Goal: Information Seeking & Learning: Learn about a topic

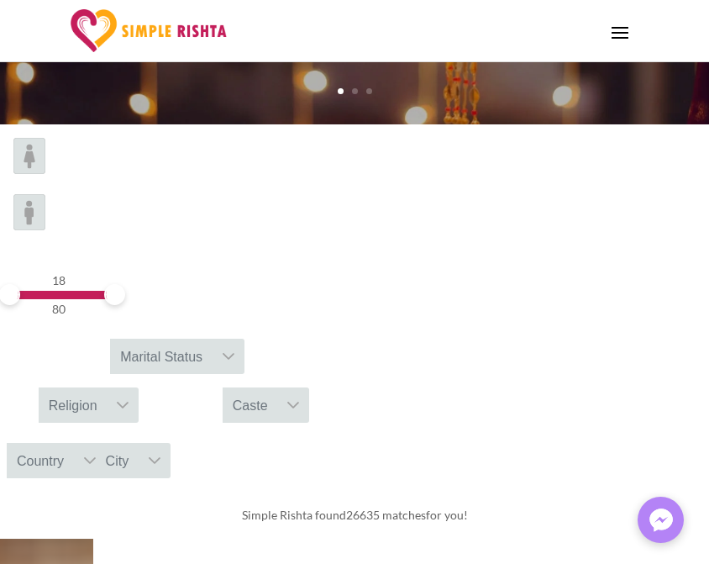
scroll to position [336, 0]
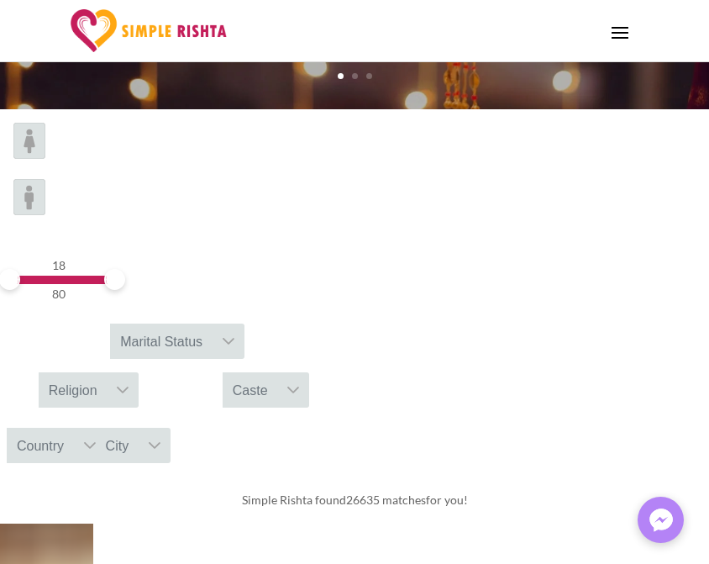
click at [213, 323] on div "Marital Status" at bounding box center [161, 340] width 102 height 35
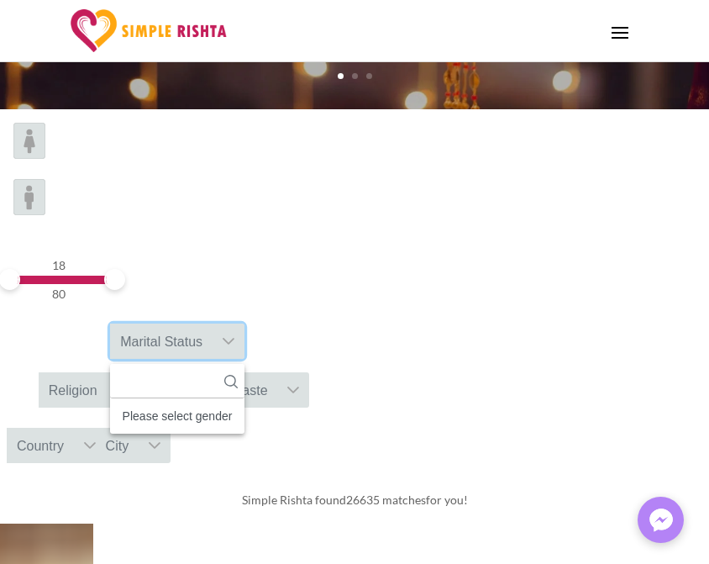
scroll to position [18, 3]
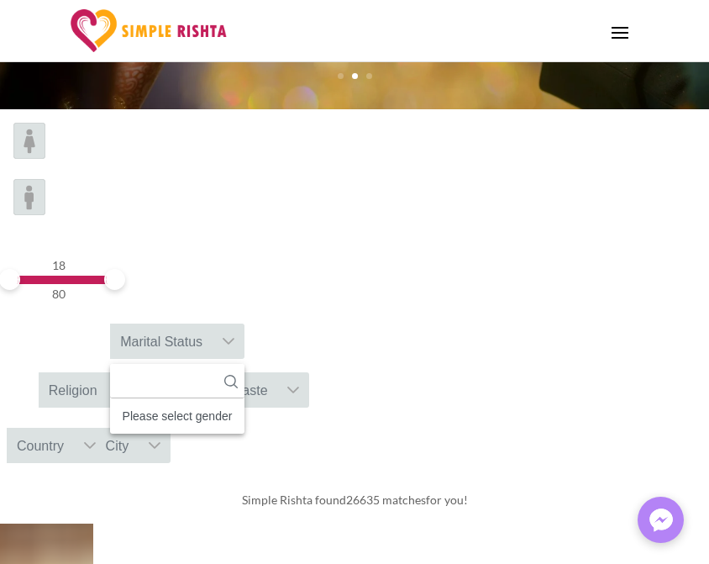
click at [213, 323] on div "Marital Status" at bounding box center [161, 340] width 102 height 35
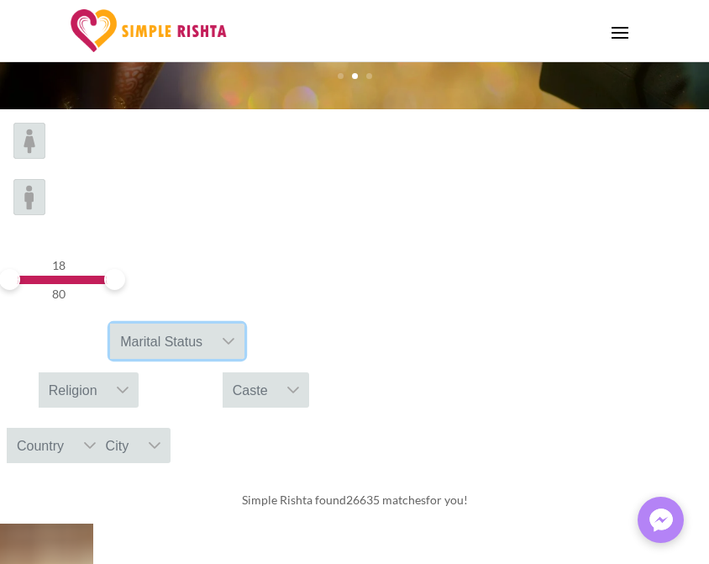
click at [108, 372] on div "Religion" at bounding box center [73, 389] width 69 height 35
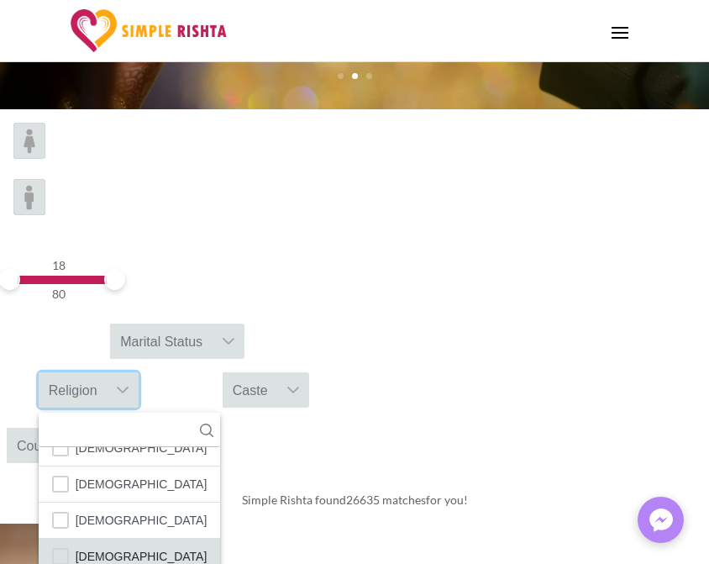
scroll to position [98, 0]
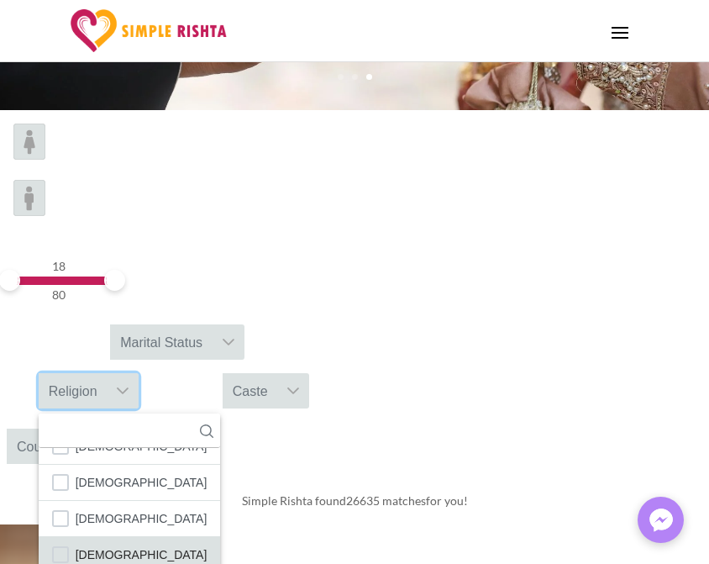
click at [113, 544] on span "[DEMOGRAPHIC_DATA]" at bounding box center [142, 555] width 132 height 22
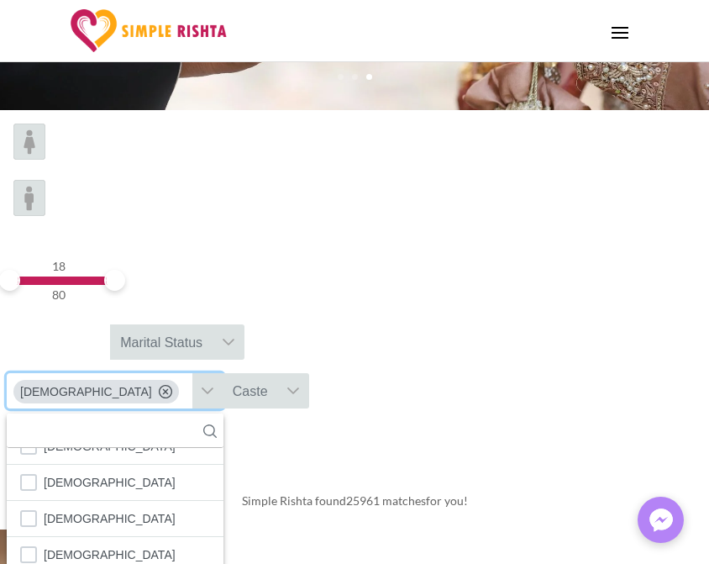
scroll to position [79, 0]
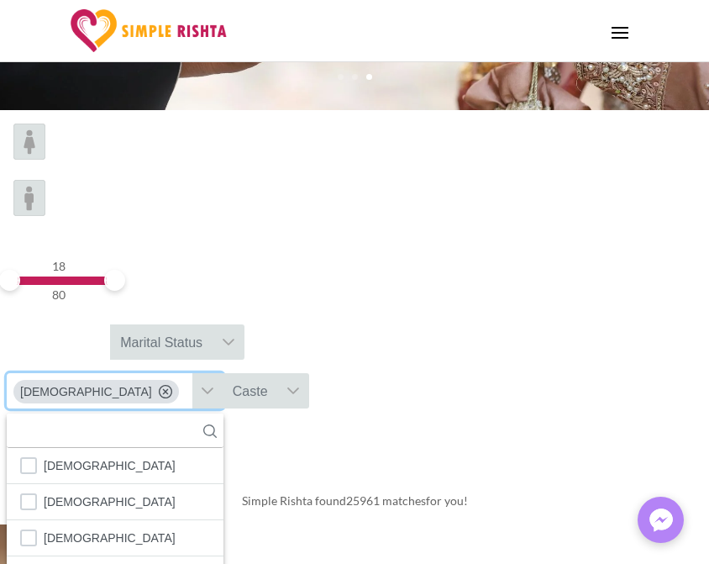
click at [310, 373] on div at bounding box center [294, 390] width 32 height 35
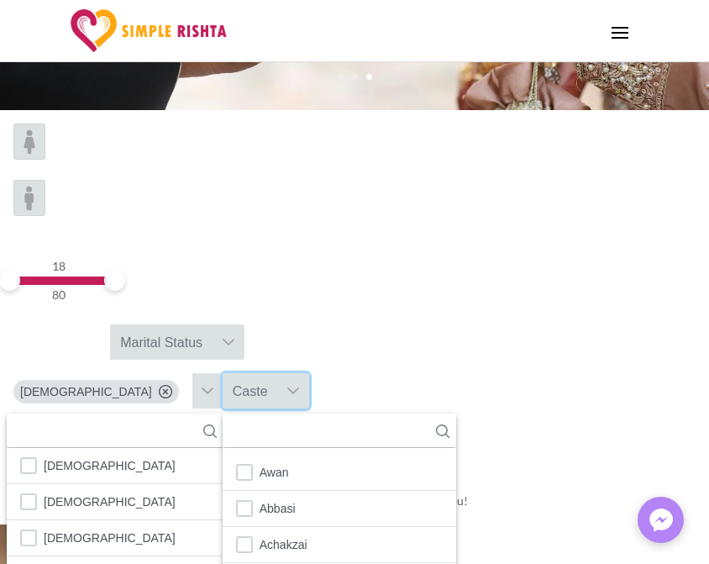
scroll to position [18, 3]
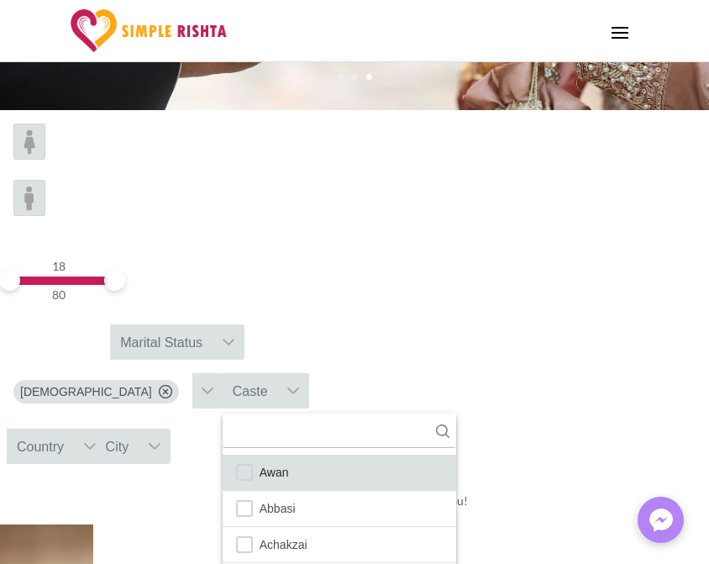
click at [289, 461] on span "Awan" at bounding box center [274, 472] width 29 height 22
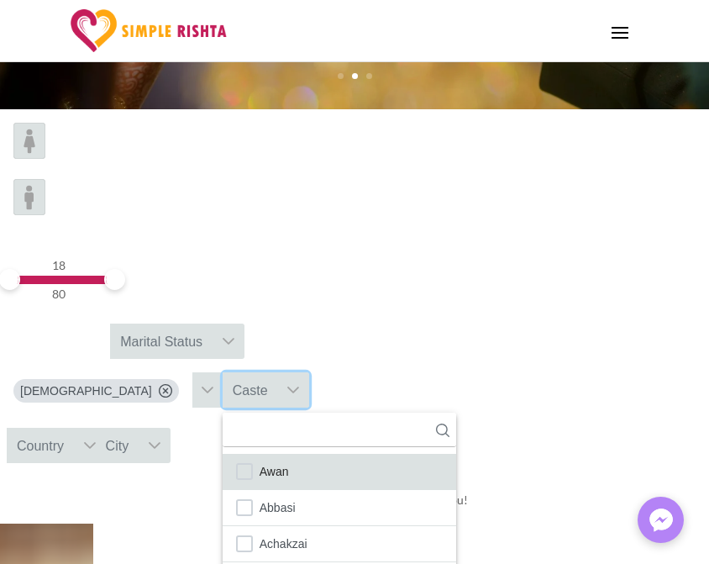
click at [398, 454] on li "Awan" at bounding box center [340, 472] width 234 height 36
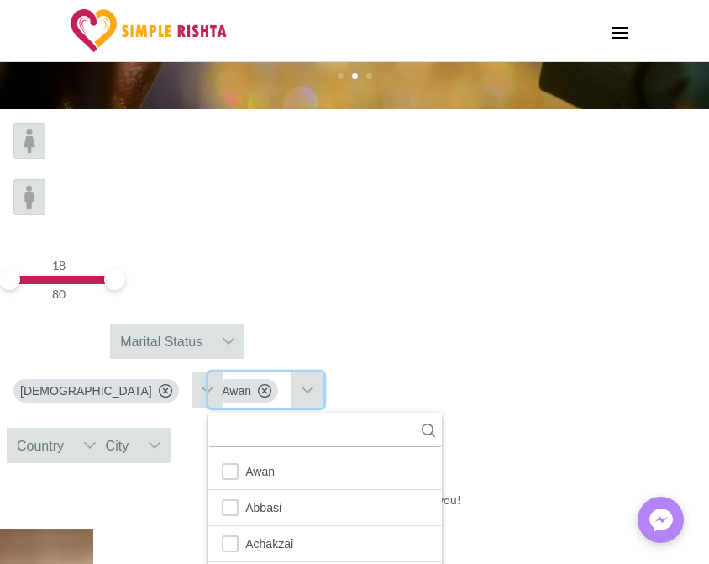
click at [74, 428] on div "Country" at bounding box center [40, 445] width 67 height 35
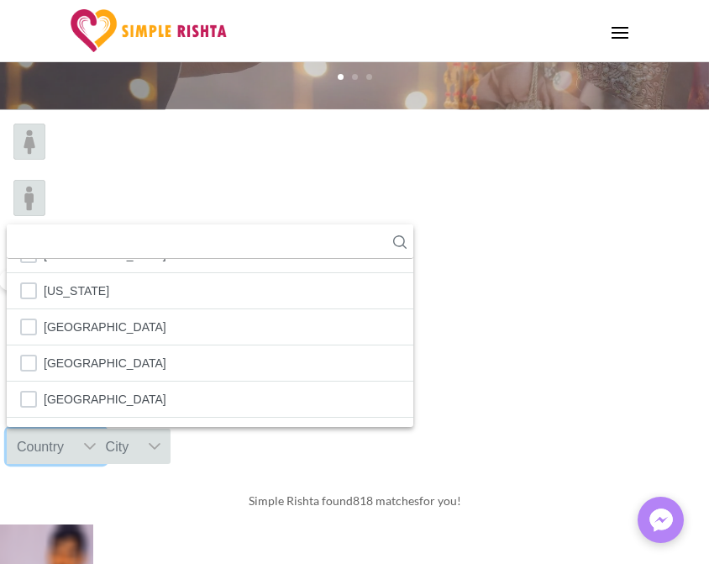
scroll to position [5987, 0]
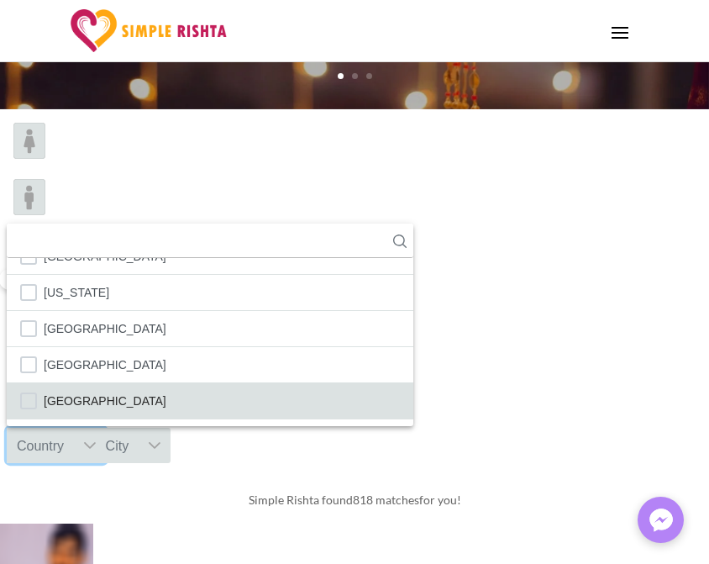
click at [121, 390] on span "[GEOGRAPHIC_DATA]" at bounding box center [105, 401] width 123 height 22
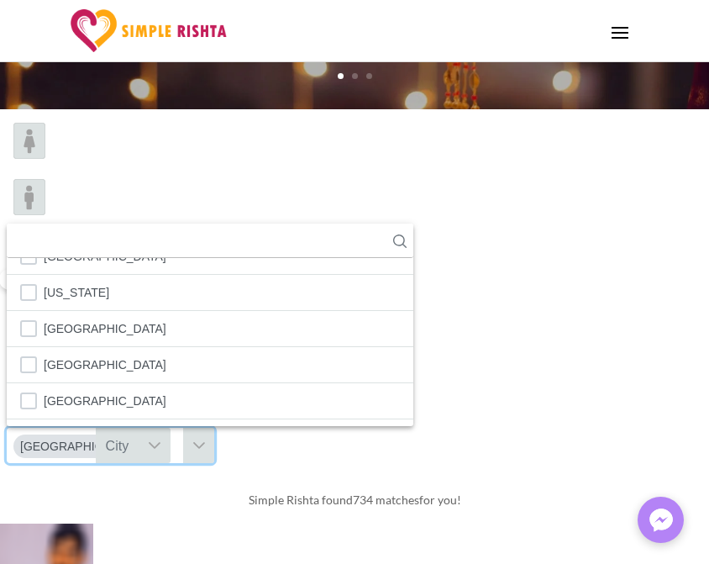
click at [139, 428] on div "City" at bounding box center [118, 445] width 44 height 35
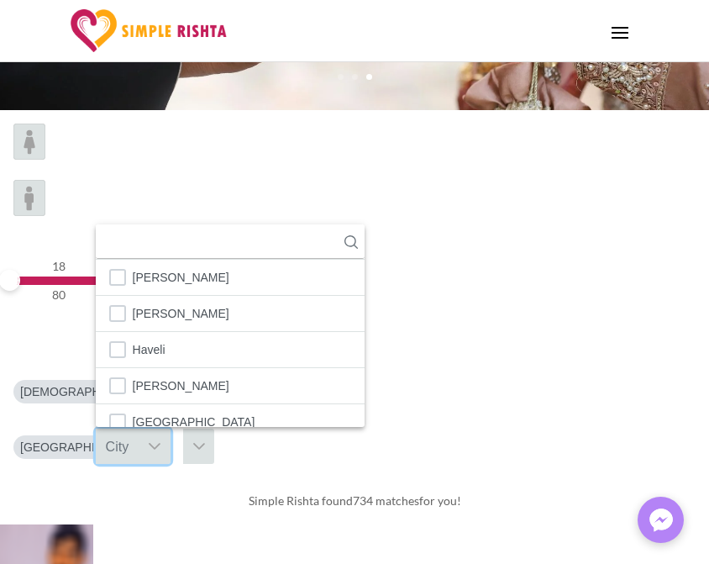
scroll to position [1390, 0]
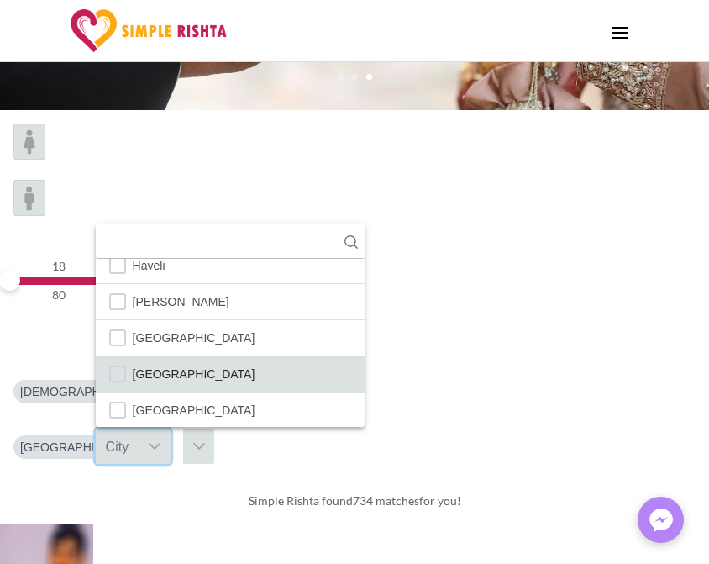
click at [255, 363] on span "[GEOGRAPHIC_DATA]" at bounding box center [194, 374] width 123 height 22
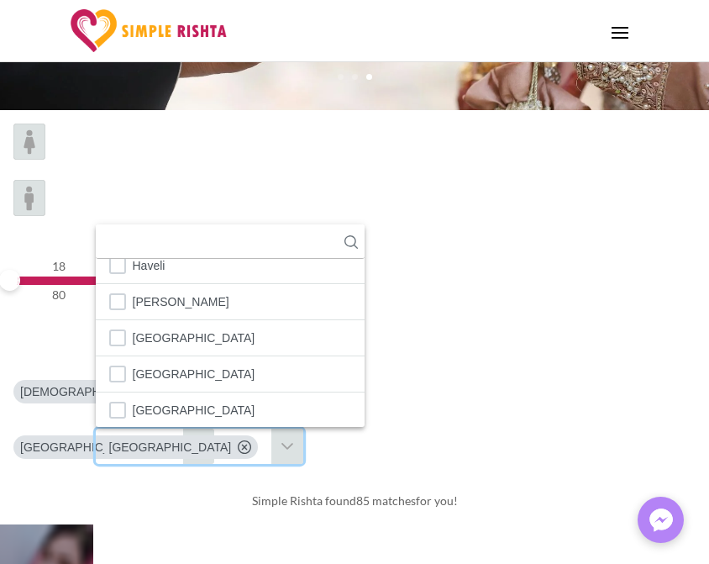
scroll to position [1392, 0]
click at [118, 477] on div "Simple Rishta found 85 matches for you!" at bounding box center [354, 500] width 709 height 47
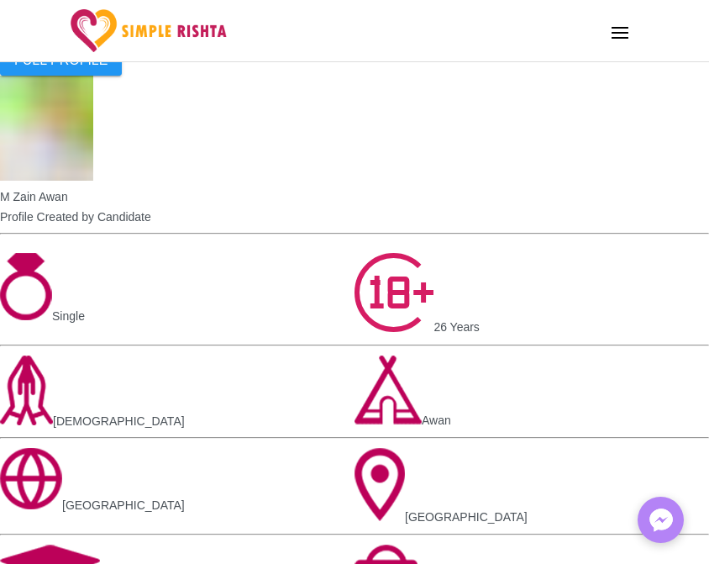
scroll to position [3108, 0]
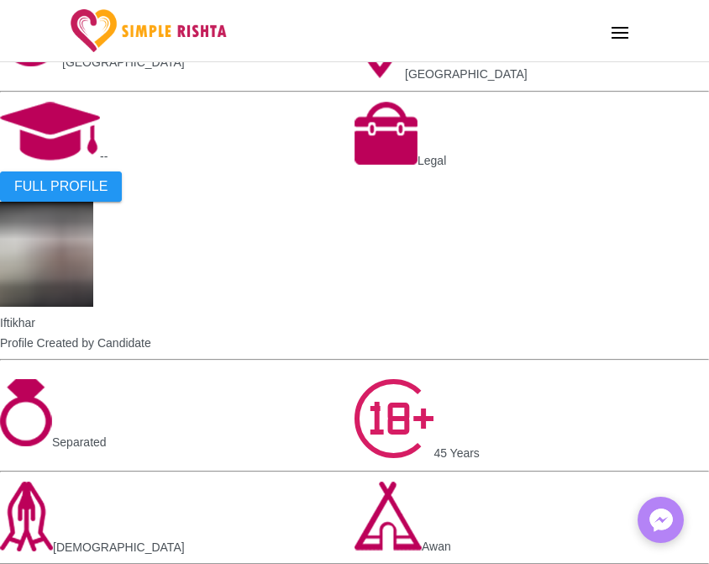
scroll to position [2940, 0]
